Goal: Information Seeking & Learning: Check status

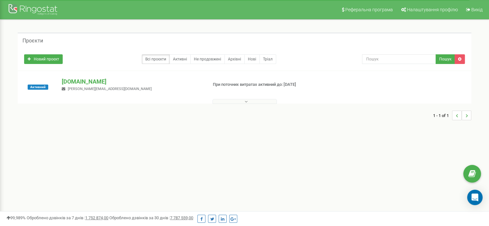
click at [234, 103] on button at bounding box center [245, 101] width 64 height 5
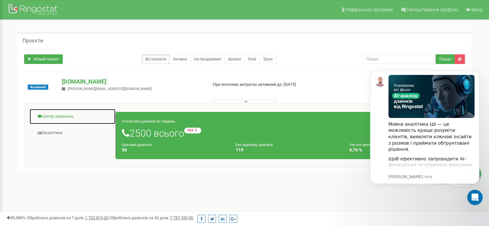
click at [63, 118] on link "Центр звернень" at bounding box center [72, 117] width 87 height 16
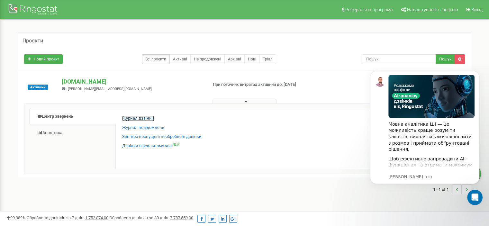
click at [145, 119] on link "Журнал дзвінків" at bounding box center [138, 119] width 32 height 6
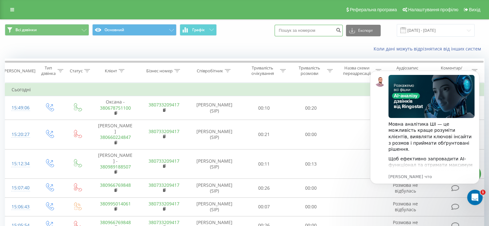
paste input "[PHONE_NUMBER]"
type input "[PHONE_NUMBER]"
click at [341, 31] on icon "submit" at bounding box center [338, 29] width 5 height 4
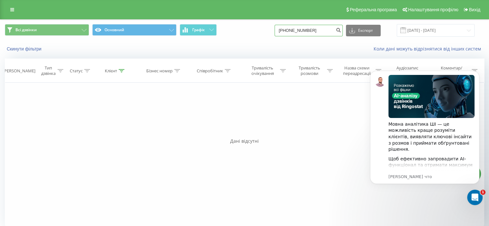
click at [328, 29] on input "[PHONE_NUMBER]" at bounding box center [309, 31] width 68 height 12
click at [341, 31] on icon "submit" at bounding box center [338, 29] width 5 height 4
click at [326, 32] on input "[PHONE_NUMBER]" at bounding box center [309, 31] width 68 height 12
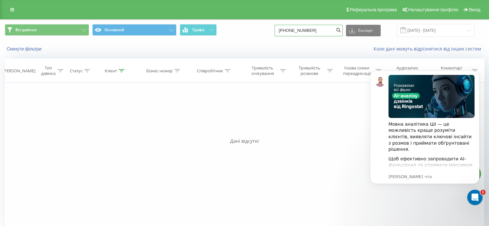
click at [326, 32] on input "[PHONE_NUMBER]" at bounding box center [309, 31] width 68 height 12
click at [480, 71] on button "Dismiss notification" at bounding box center [478, 73] width 8 height 8
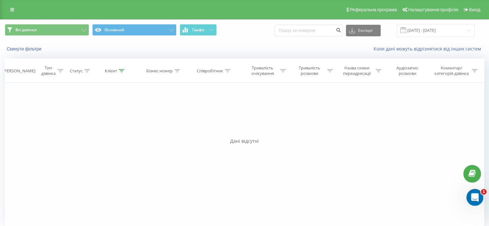
click at [470, 195] on icon "Открыть службу сообщений Intercom" at bounding box center [474, 196] width 11 height 11
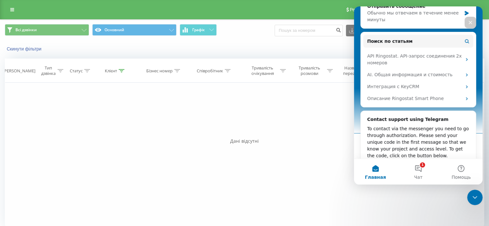
scroll to position [124, 0]
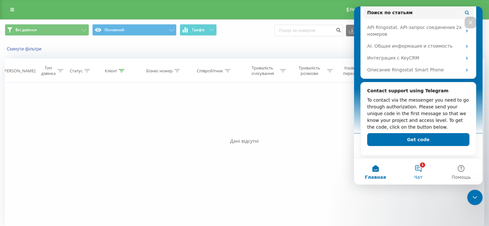
click at [413, 173] on button "1 Чат" at bounding box center [418, 172] width 43 height 26
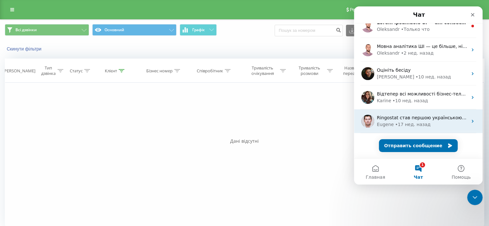
scroll to position [0, 0]
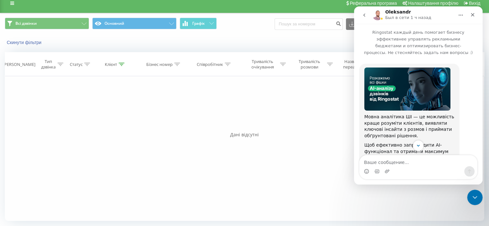
scroll to position [111, 0]
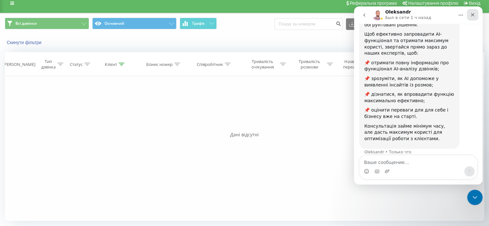
click at [475, 11] on div "Закрыть" at bounding box center [473, 15] width 12 height 12
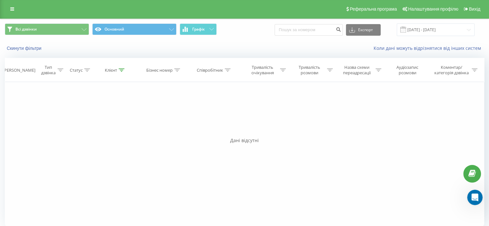
scroll to position [0, 0]
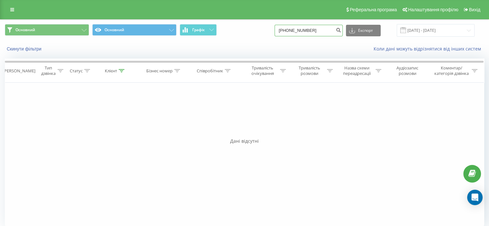
click at [334, 34] on input "+380677416516" at bounding box center [309, 31] width 68 height 12
click at [341, 30] on icon "submit" at bounding box center [338, 29] width 5 height 4
click at [121, 71] on icon at bounding box center [122, 70] width 6 height 3
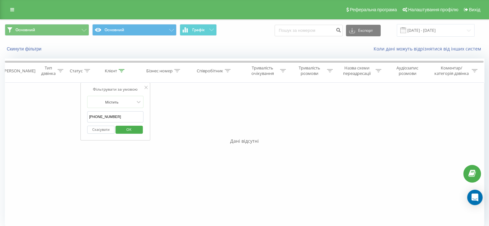
click at [121, 116] on input "+380677416516" at bounding box center [115, 116] width 57 height 11
click at [125, 125] on span "OK" at bounding box center [129, 130] width 18 height 10
click at [126, 68] on div "Клієнт" at bounding box center [115, 70] width 49 height 5
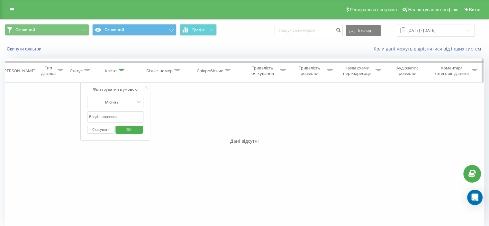
click at [122, 68] on th "Клієнт" at bounding box center [115, 71] width 49 height 24
click at [101, 128] on button "Скасувати" at bounding box center [100, 130] width 27 height 8
click at [124, 71] on icon at bounding box center [122, 70] width 6 height 3
click at [105, 128] on button "Скасувати" at bounding box center [100, 130] width 27 height 8
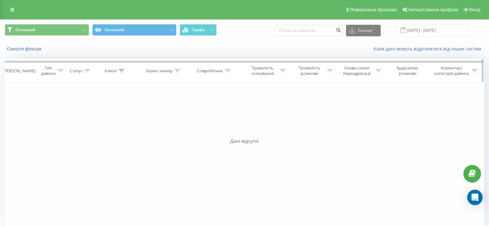
click at [120, 72] on icon at bounding box center [122, 70] width 6 height 3
click at [145, 90] on div "Фільтрувати за умовою Містить Скасувати OK" at bounding box center [115, 112] width 70 height 58
click at [145, 88] on icon at bounding box center [146, 87] width 3 height 3
click at [122, 73] on div at bounding box center [122, 70] width 6 height 5
click at [124, 114] on input "text" at bounding box center [115, 116] width 57 height 11
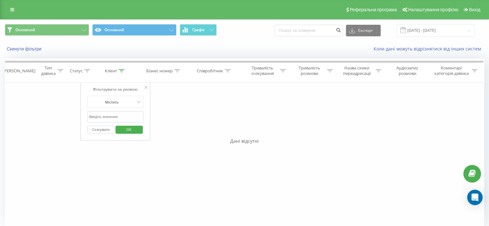
click at [124, 114] on input "text" at bounding box center [115, 116] width 57 height 11
type input "+380677416516"
click at [93, 129] on button "Скасувати" at bounding box center [100, 130] width 27 height 8
click at [10, 10] on link at bounding box center [12, 9] width 12 height 9
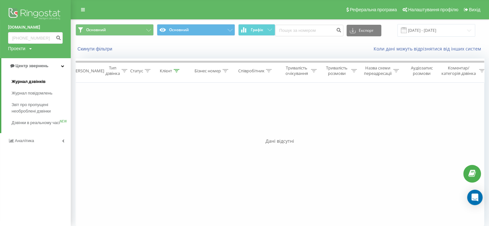
click at [27, 83] on span "Журнал дзвінків" at bounding box center [29, 82] width 34 height 6
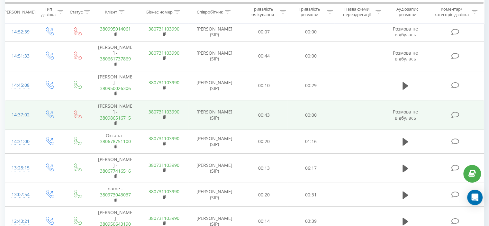
scroll to position [339, 0]
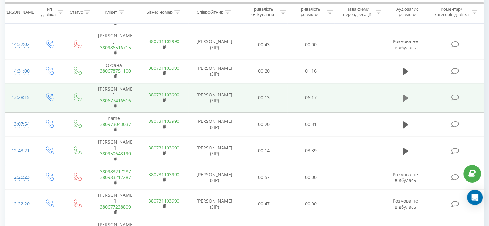
click at [406, 94] on icon at bounding box center [406, 98] width 6 height 8
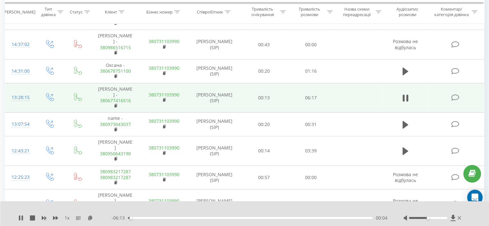
click at [257, 218] on div "00:04" at bounding box center [250, 218] width 245 height 2
click at [241, 217] on div "- 02:58 03:19 03:19" at bounding box center [250, 218] width 276 height 6
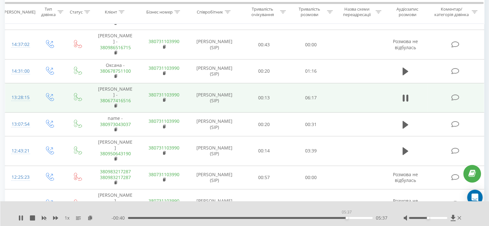
click at [347, 217] on div "05:37" at bounding box center [250, 218] width 245 height 2
